Goal: Complete application form

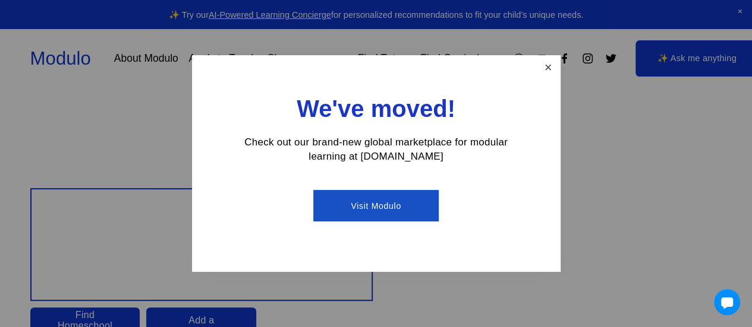
click at [547, 67] on link "Close" at bounding box center [547, 67] width 21 height 21
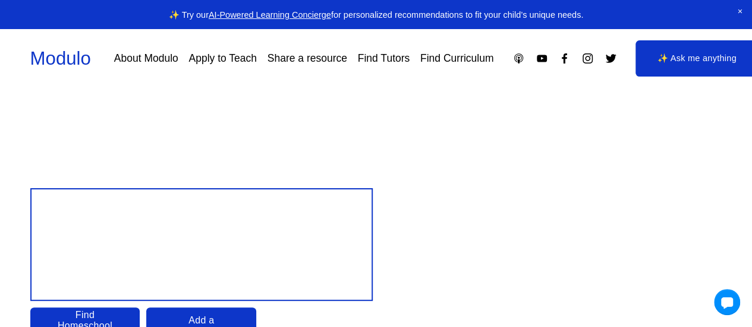
click at [215, 59] on link "Apply to Teach" at bounding box center [222, 58] width 68 height 21
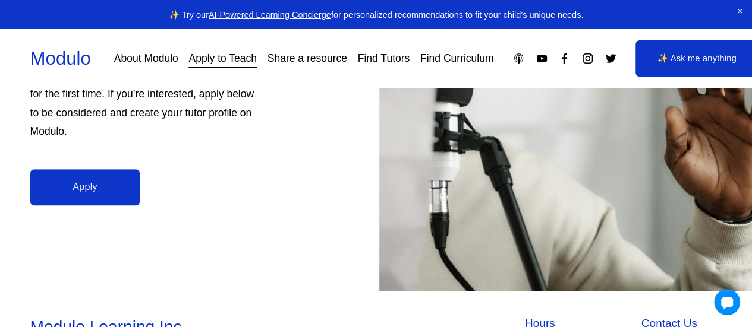
scroll to position [357, 0]
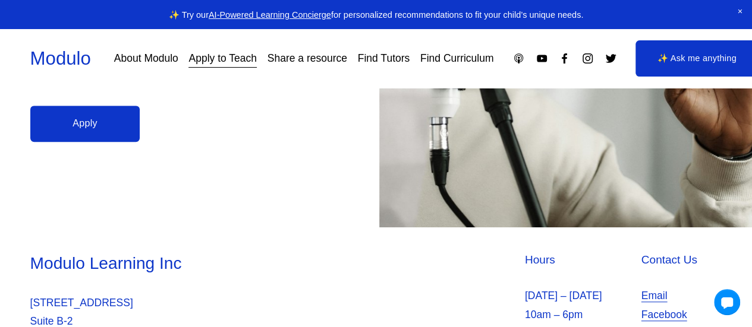
click at [98, 118] on link "Apply" at bounding box center [85, 124] width 110 height 36
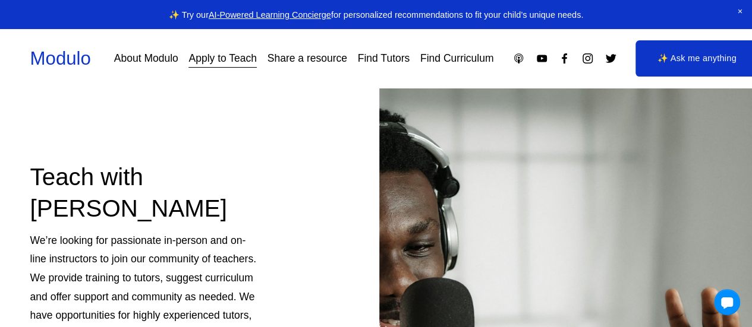
scroll to position [0, 0]
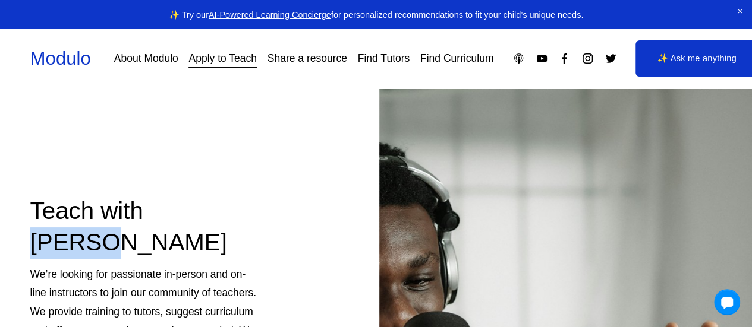
drag, startPoint x: 154, startPoint y: 206, endPoint x: 221, endPoint y: 185, distance: 70.3
click at [240, 209] on h2 "Teach with Modulo" at bounding box center [143, 227] width 226 height 63
copy h2 "Modulo"
